Goal: Task Accomplishment & Management: Use online tool/utility

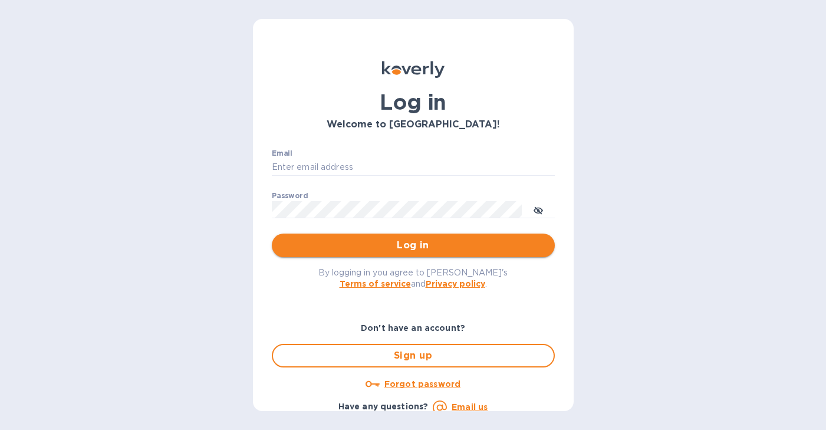
type input "[EMAIL_ADDRESS][DOMAIN_NAME]"
click at [381, 241] on span "Log in" at bounding box center [413, 245] width 264 height 14
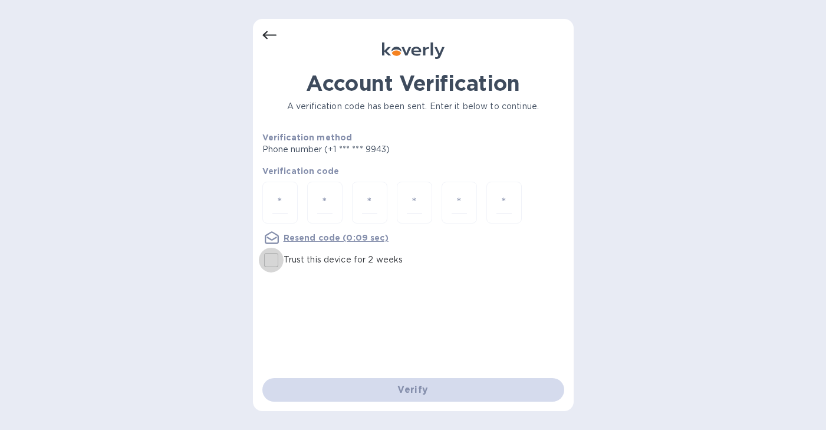
click at [273, 266] on input "Trust this device for 2 weeks" at bounding box center [271, 259] width 25 height 25
checkbox input "true"
click at [286, 203] on input "number" at bounding box center [279, 203] width 15 height 22
type input "7"
type input "6"
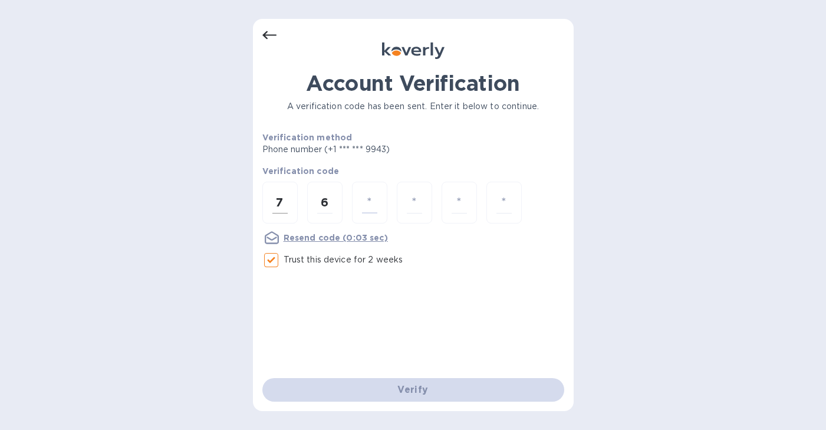
type input "6"
type input "3"
type input "0"
type input "7"
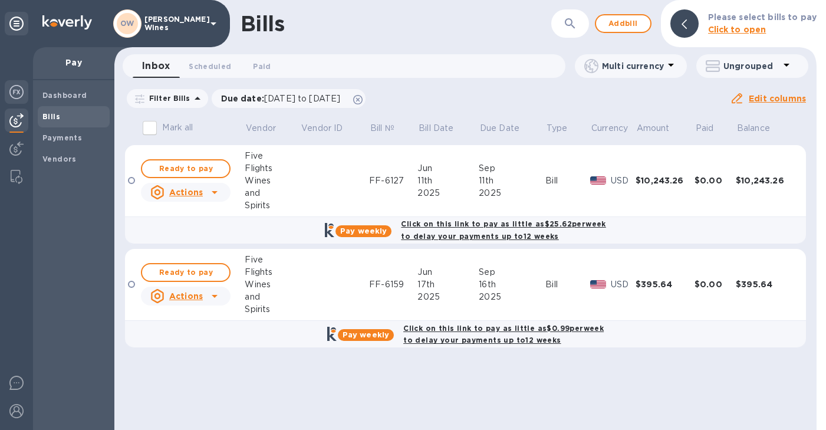
click at [16, 91] on img at bounding box center [16, 92] width 14 height 14
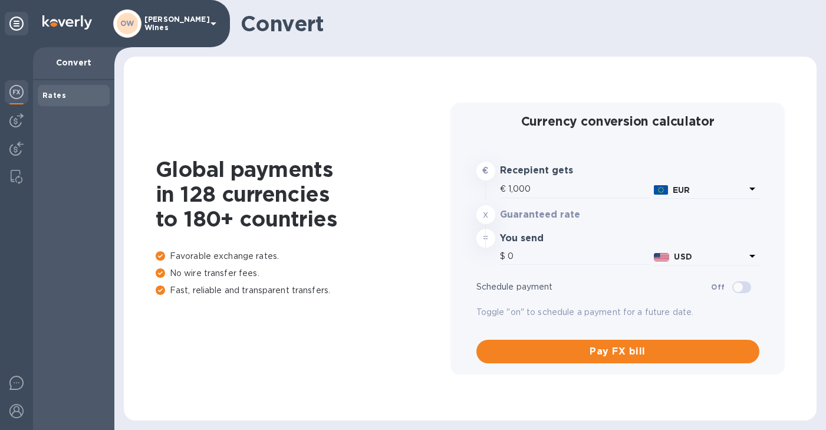
type input "1,163.3"
